Goal: Task Accomplishment & Management: Manage account settings

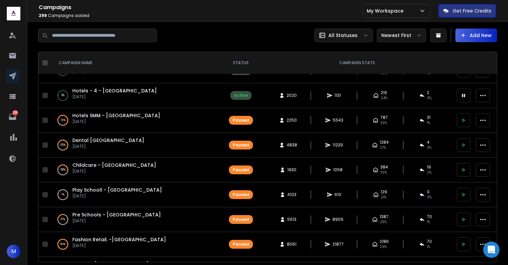
scroll to position [15, 0]
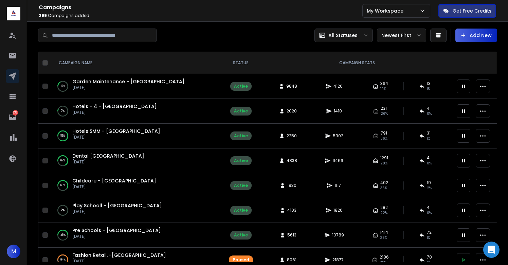
click at [460, 188] on icon at bounding box center [463, 185] width 6 height 6
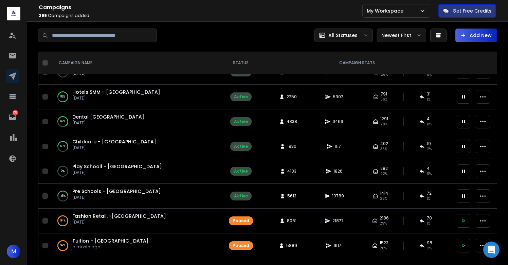
scroll to position [41, 0]
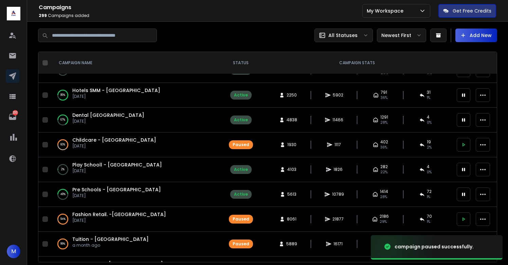
click at [462, 166] on icon at bounding box center [463, 169] width 6 height 6
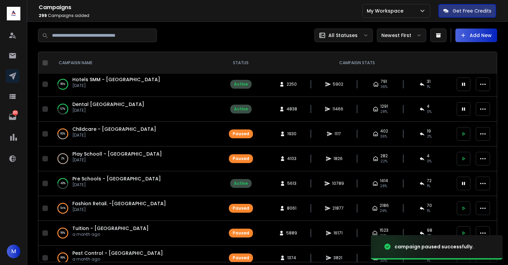
scroll to position [53, 0]
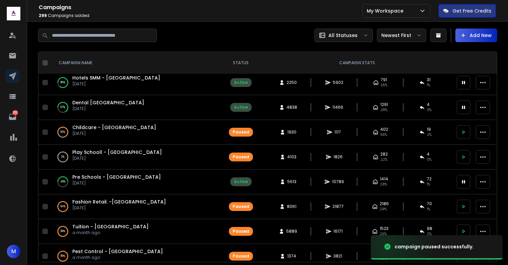
click at [465, 183] on icon at bounding box center [463, 181] width 3 height 3
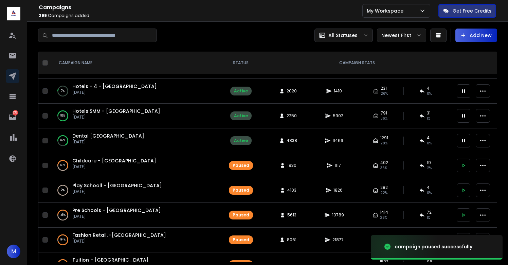
scroll to position [0, 0]
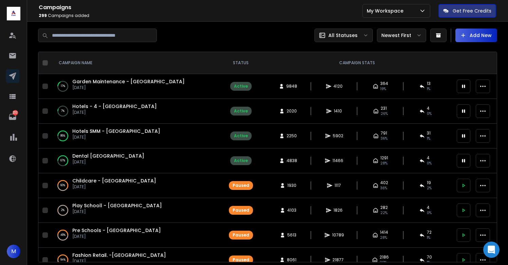
click at [238, 37] on div at bounding box center [152, 36] width 229 height 14
